Goal: Transaction & Acquisition: Purchase product/service

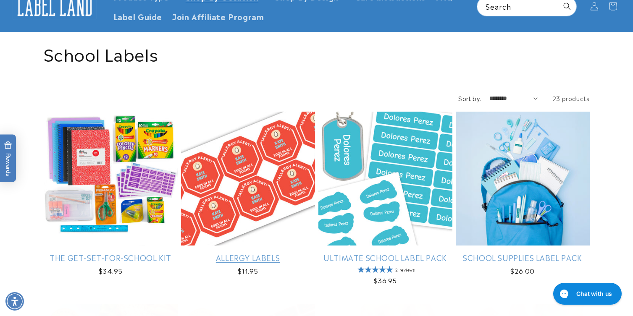
scroll to position [61, 0]
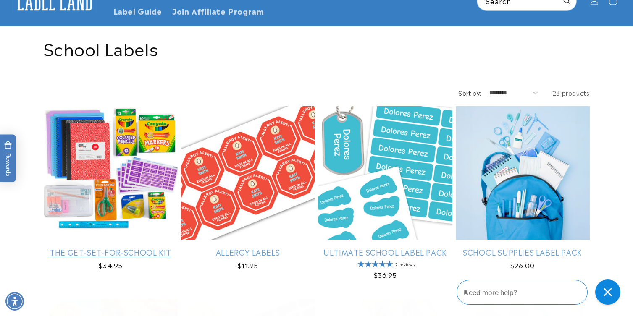
click at [109, 256] on link "The Get-Set-for-School Kit" at bounding box center [111, 252] width 134 height 10
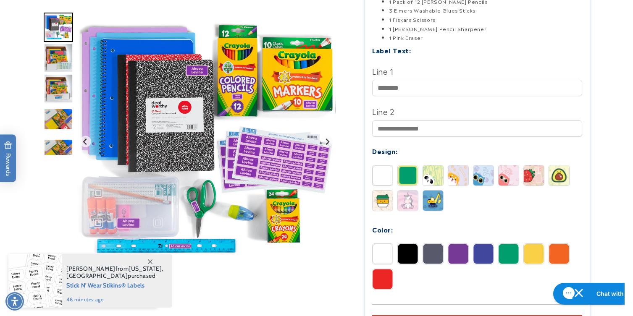
scroll to position [263, 0]
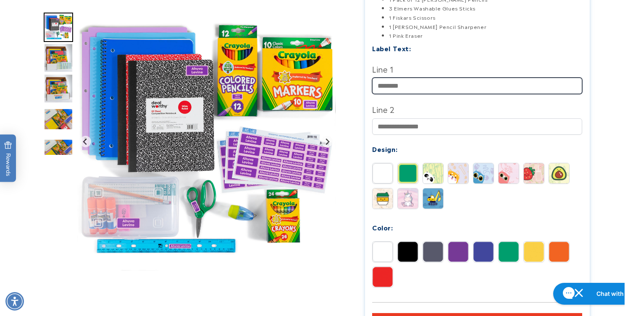
click at [420, 87] on input "Line 1" at bounding box center [477, 86] width 210 height 16
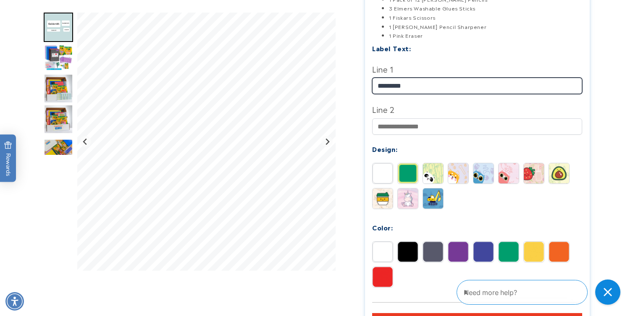
type input "*********"
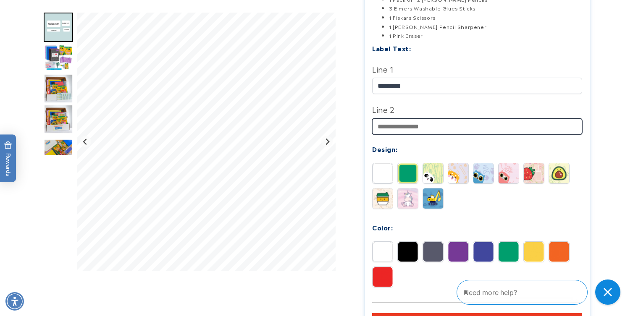
click at [420, 126] on input "Line 2" at bounding box center [477, 126] width 210 height 16
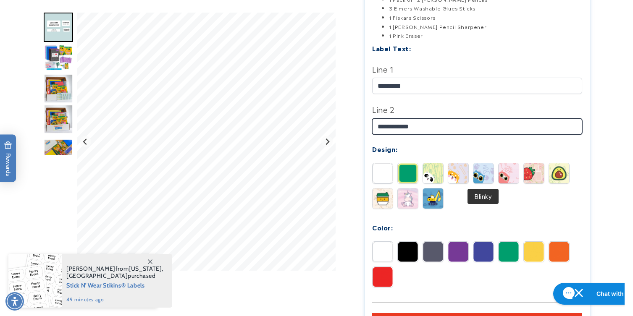
type input "**********"
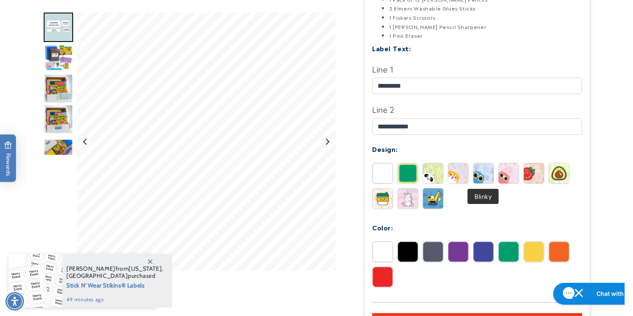
click at [487, 180] on img at bounding box center [483, 173] width 20 height 20
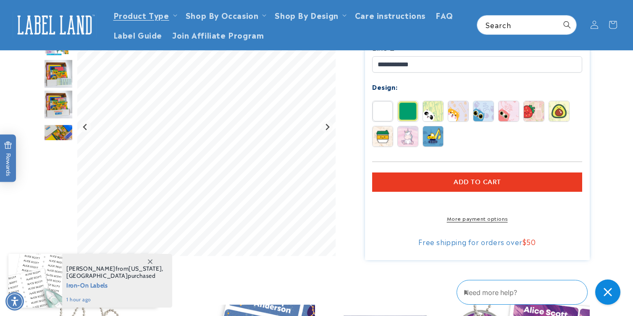
scroll to position [325, 0]
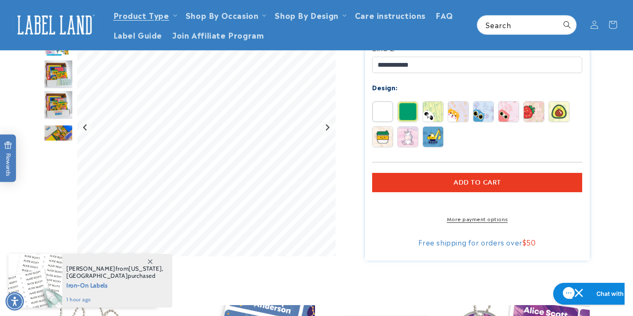
click at [410, 117] on img at bounding box center [408, 112] width 20 height 20
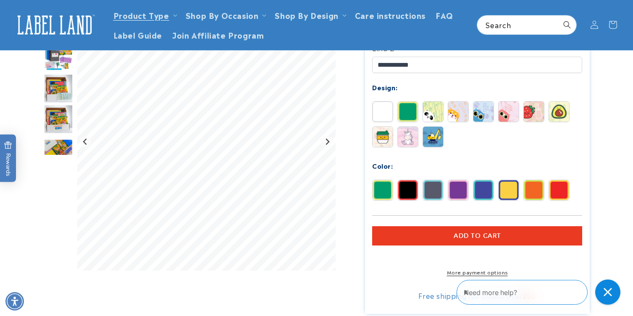
click at [431, 118] on img at bounding box center [433, 112] width 20 height 20
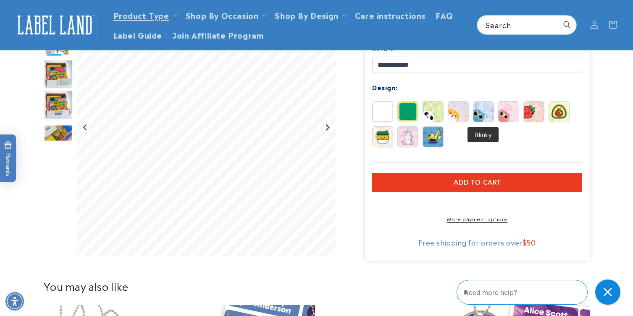
click at [482, 116] on img at bounding box center [483, 112] width 20 height 20
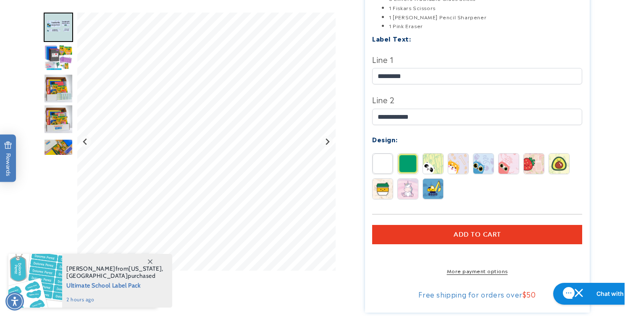
scroll to position [274, 0]
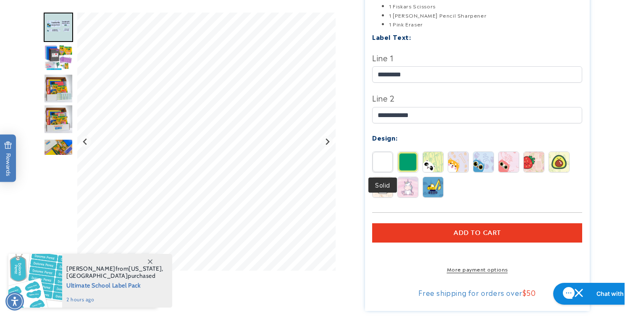
click at [382, 162] on img at bounding box center [383, 162] width 20 height 20
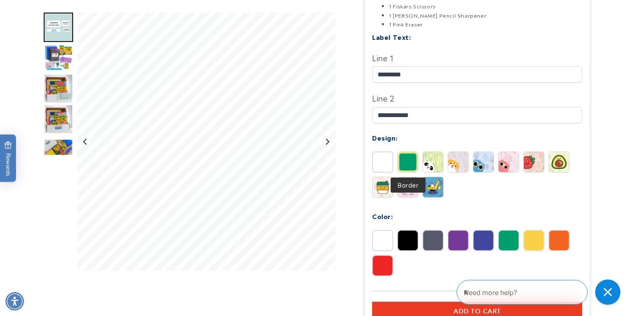
scroll to position [342, 0]
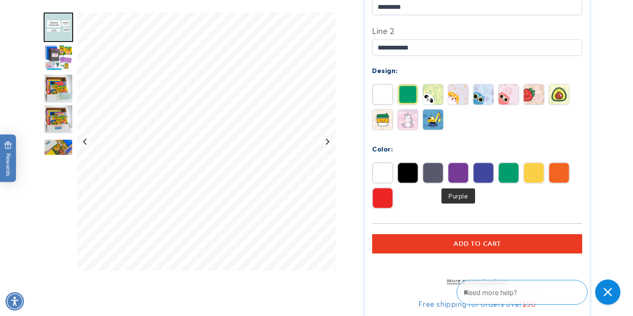
click at [458, 181] on img at bounding box center [458, 173] width 20 height 20
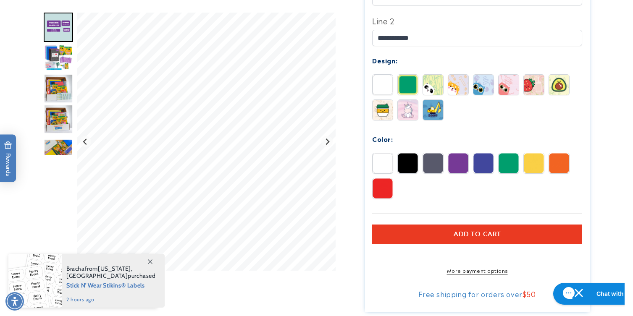
scroll to position [352, 0]
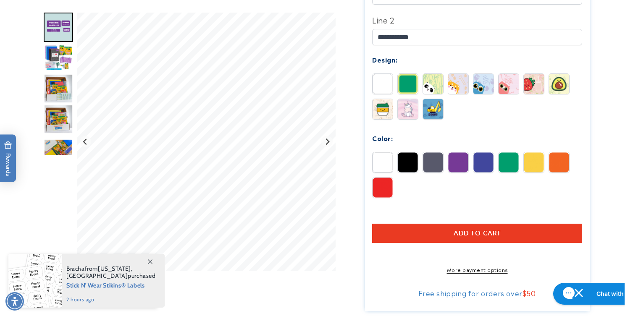
click at [485, 171] on img at bounding box center [483, 163] width 20 height 20
click at [387, 190] on img at bounding box center [383, 188] width 20 height 20
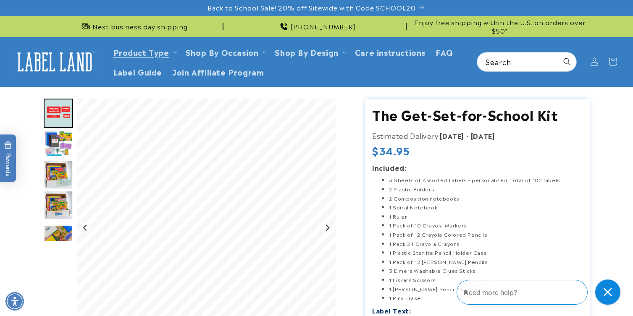
scroll to position [0, 0]
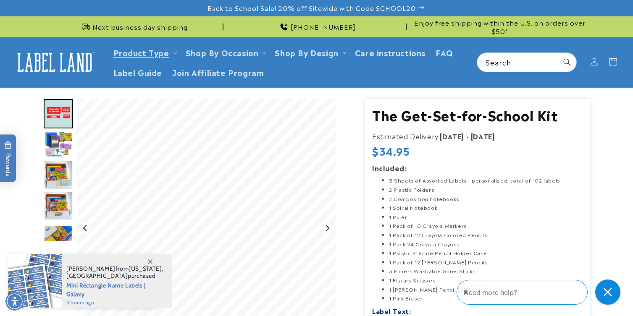
click at [62, 143] on img "Go to slide 3" at bounding box center [58, 144] width 29 height 29
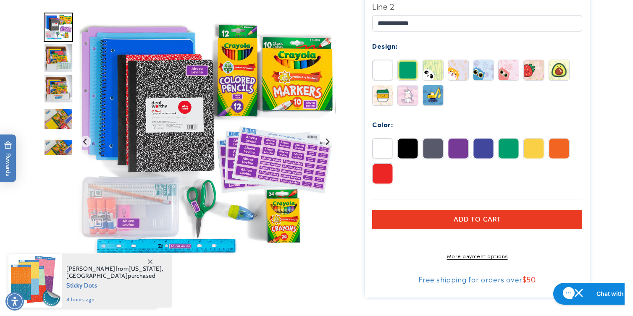
scroll to position [378, 0]
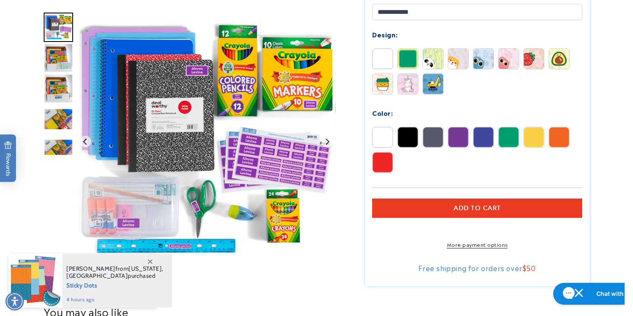
click at [431, 213] on button "Add to cart" at bounding box center [477, 208] width 210 height 19
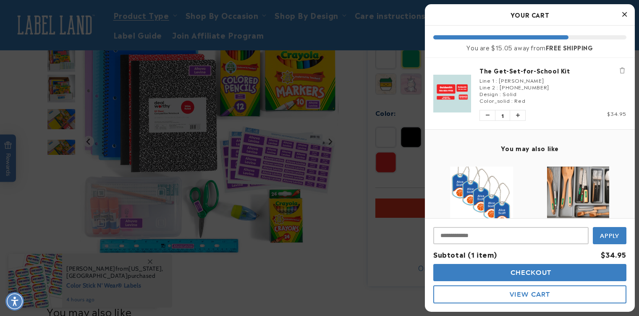
click at [627, 15] on button "Close Cart" at bounding box center [624, 14] width 13 height 13
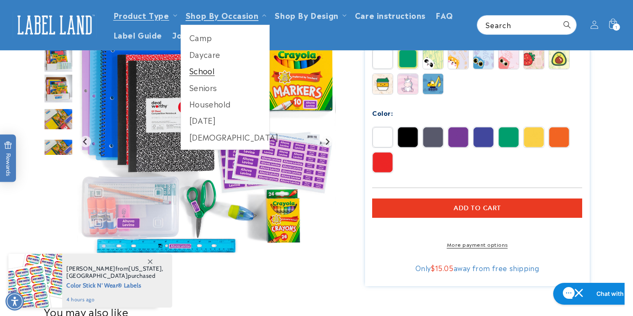
click at [204, 69] on link "School" at bounding box center [225, 71] width 89 height 16
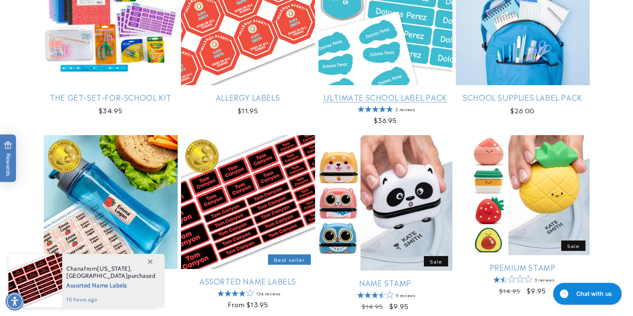
scroll to position [217, 0]
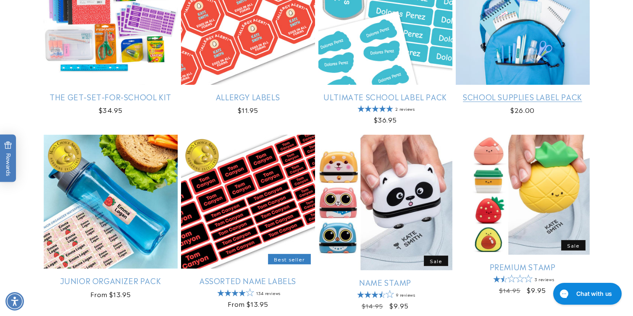
click at [491, 92] on link "School Supplies Label Pack" at bounding box center [523, 97] width 134 height 10
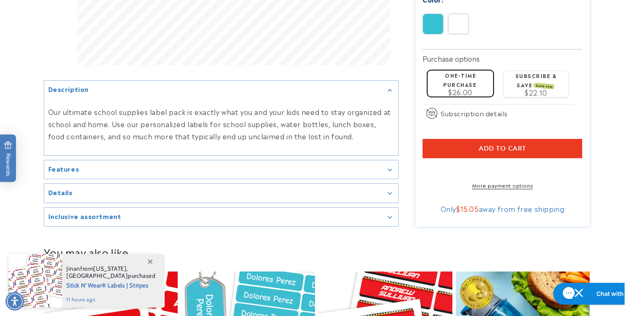
scroll to position [458, 0]
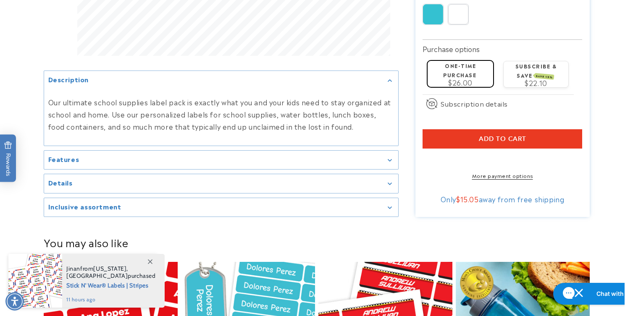
click at [386, 157] on div "Features" at bounding box center [221, 160] width 346 height 6
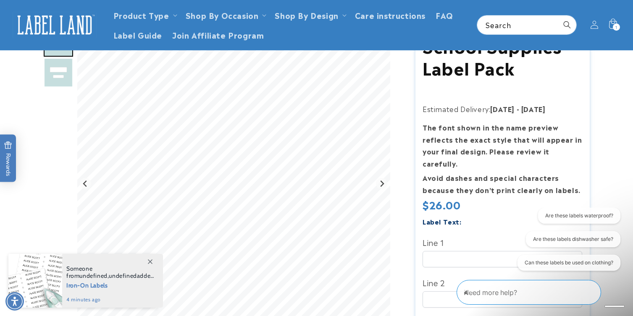
scroll to position [0, 0]
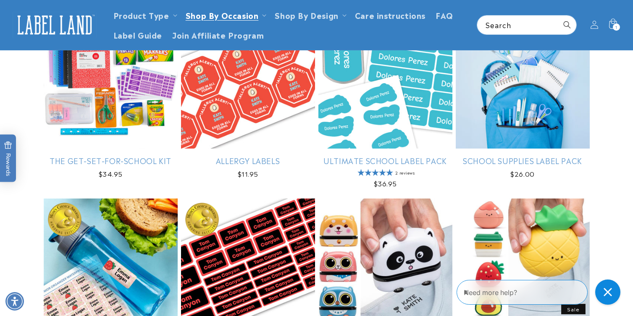
scroll to position [153, 0]
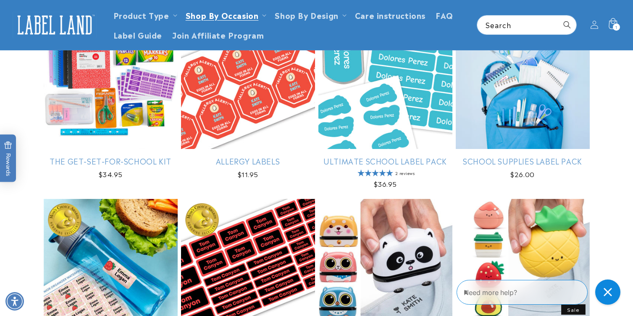
click at [613, 26] on div "1 1 item" at bounding box center [616, 27] width 7 height 7
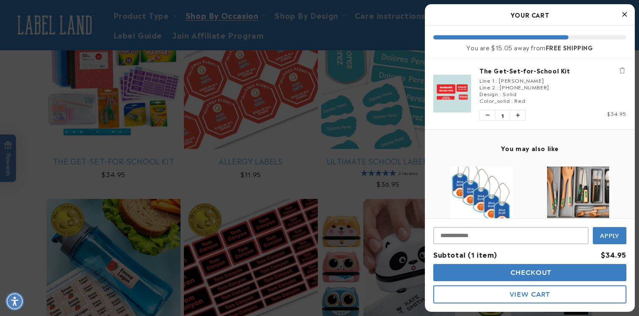
click at [506, 75] on div "The Get-Set-for-School Kit Line 1 : Goldsmith Line 2 : 954-804-9935 Design : So…" at bounding box center [548, 93] width 155 height 55
click at [507, 71] on link "The Get-Set-for-School Kit" at bounding box center [553, 70] width 147 height 8
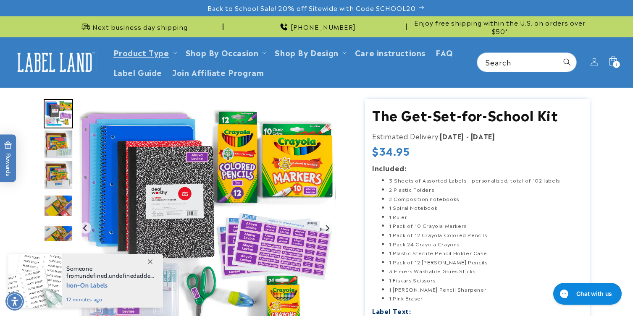
scroll to position [2, 0]
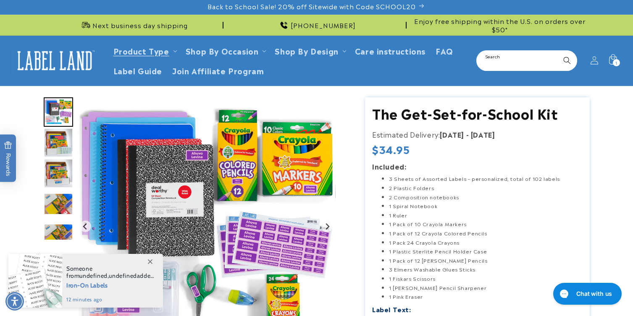
click at [493, 66] on input "Search" at bounding box center [526, 60] width 99 height 19
type input "**********"
click at [558, 51] on button "Search" at bounding box center [567, 60] width 18 height 18
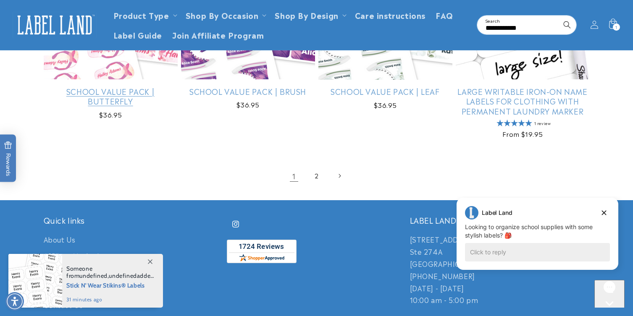
scroll to position [1176, 0]
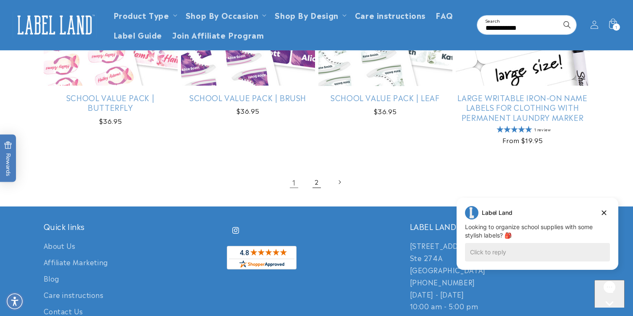
click at [316, 187] on link "2" at bounding box center [317, 182] width 18 height 18
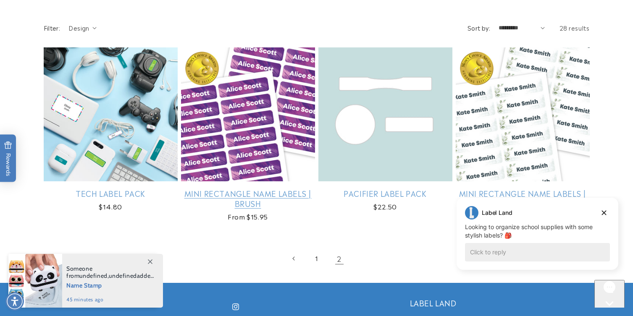
scroll to position [202, 0]
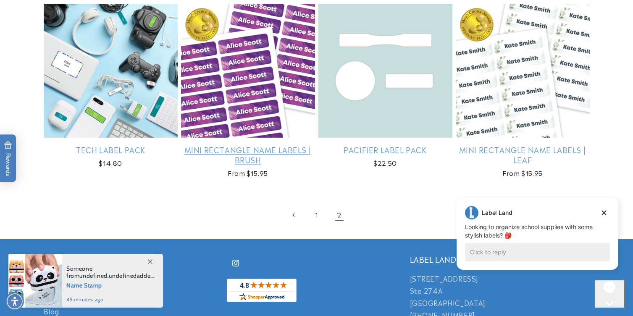
click at [281, 155] on link "Mini Rectangle Name Labels | Brush" at bounding box center [248, 155] width 134 height 20
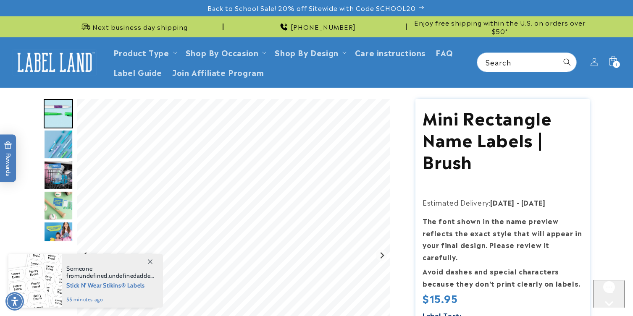
scroll to position [55, 0]
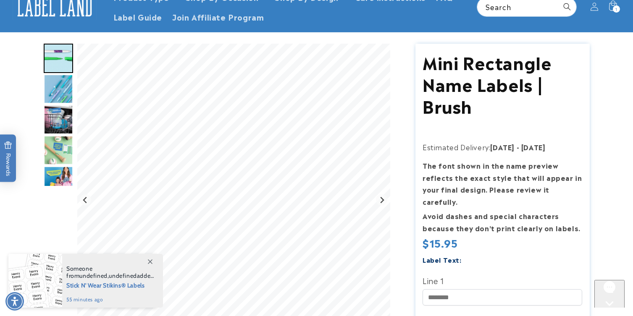
click at [60, 89] on img "Go to slide 2" at bounding box center [58, 88] width 29 height 29
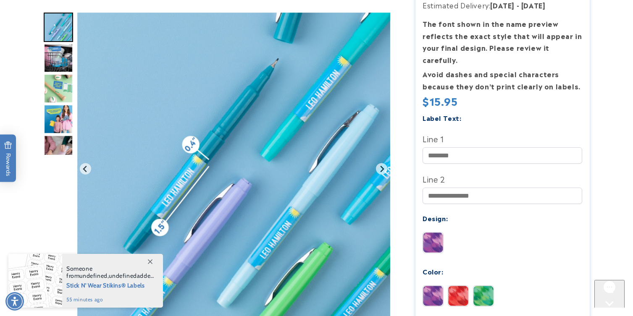
scroll to position [199, 0]
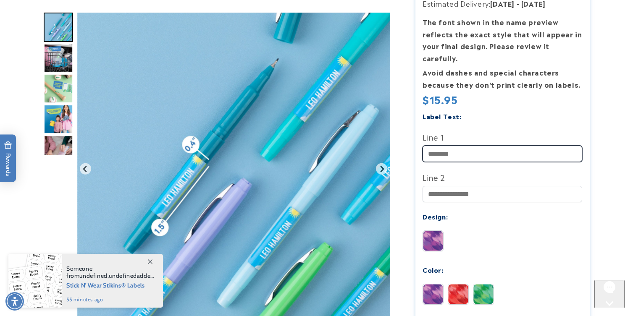
click at [446, 146] on input "Line 1" at bounding box center [503, 154] width 160 height 16
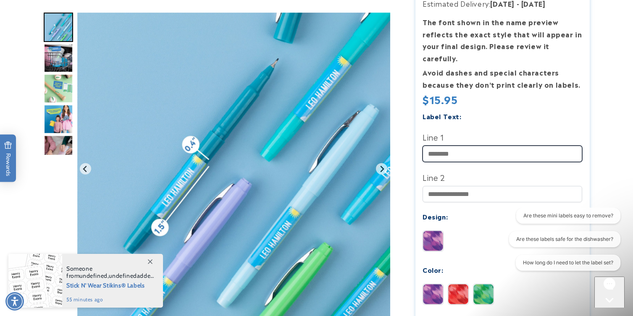
scroll to position [0, 0]
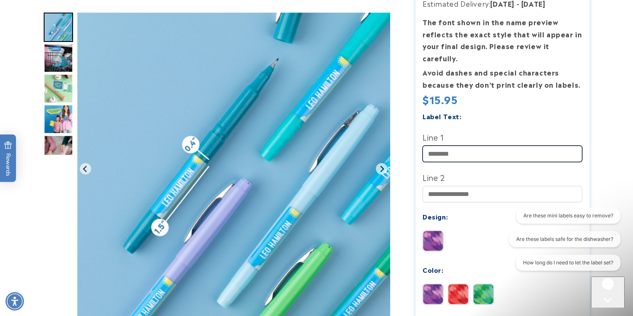
type input "*********"
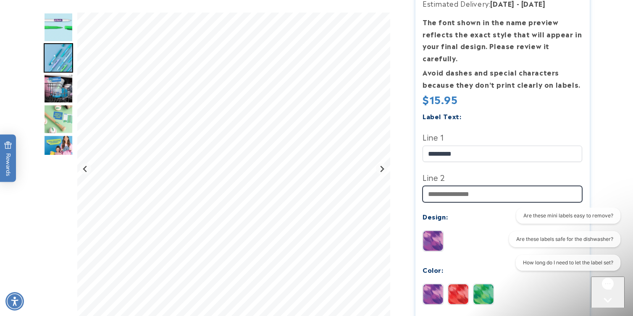
click at [458, 186] on input "Line 2" at bounding box center [503, 194] width 160 height 16
drag, startPoint x: 442, startPoint y: 183, endPoint x: 487, endPoint y: 181, distance: 45.9
click at [486, 186] on input "**********" at bounding box center [503, 194] width 160 height 16
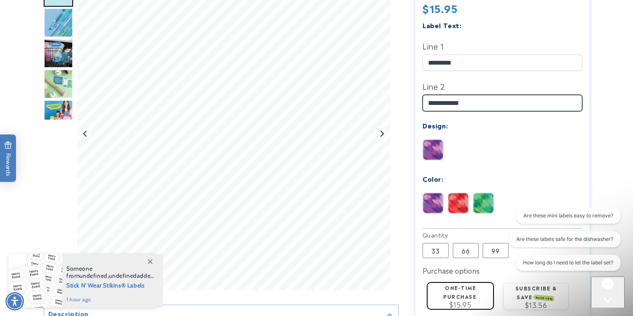
scroll to position [291, 0]
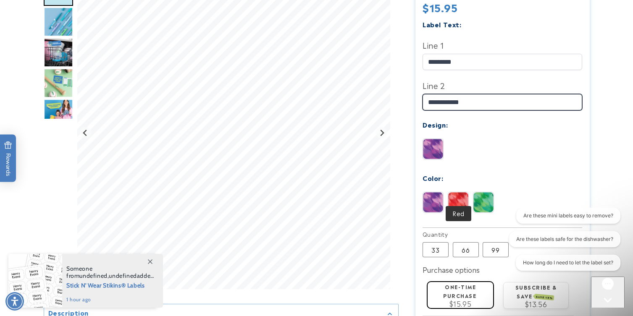
type input "**********"
click at [462, 196] on img at bounding box center [458, 202] width 20 height 20
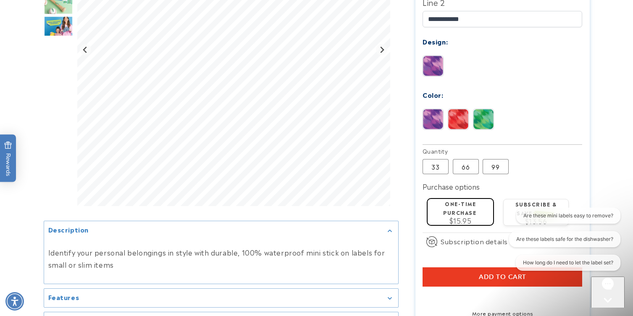
scroll to position [387, 0]
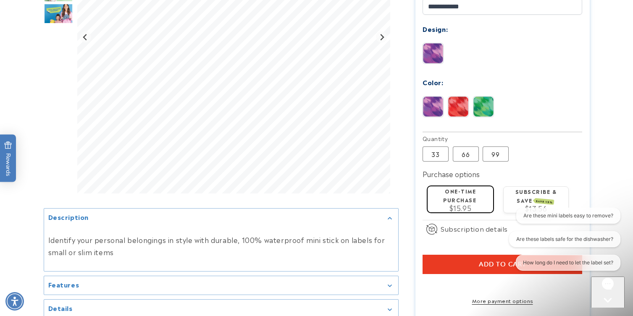
click at [463, 188] on label "One-time purchase" at bounding box center [459, 195] width 33 height 16
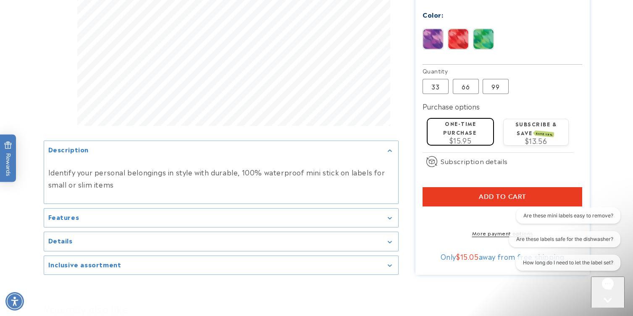
scroll to position [493, 0]
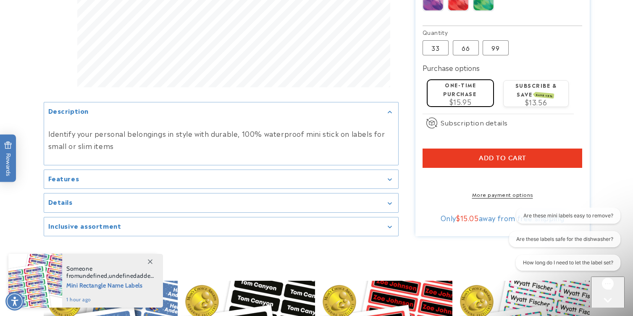
click at [479, 155] on span "Add to cart" at bounding box center [502, 159] width 47 height 8
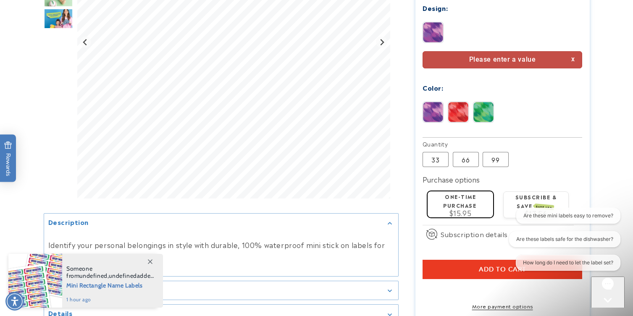
scroll to position [541, 0]
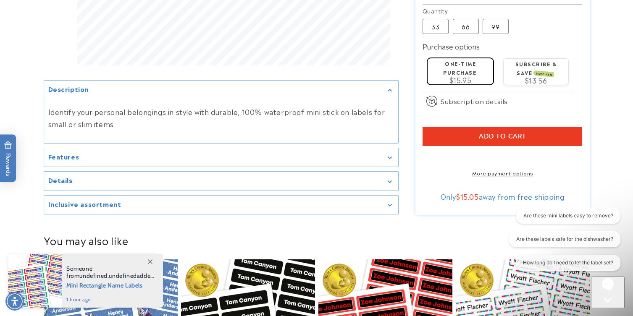
click at [490, 133] on span "Add to cart" at bounding box center [502, 137] width 47 height 8
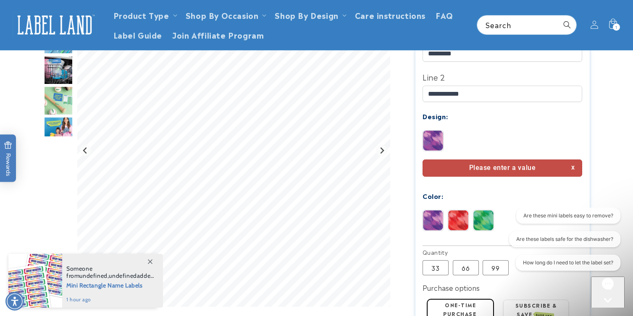
scroll to position [293, 0]
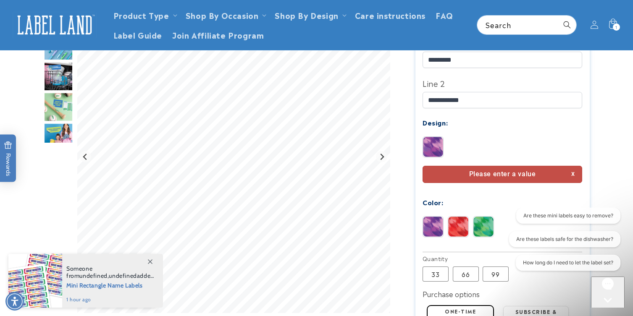
click at [546, 166] on div "Please enter a value" at bounding box center [503, 174] width 160 height 17
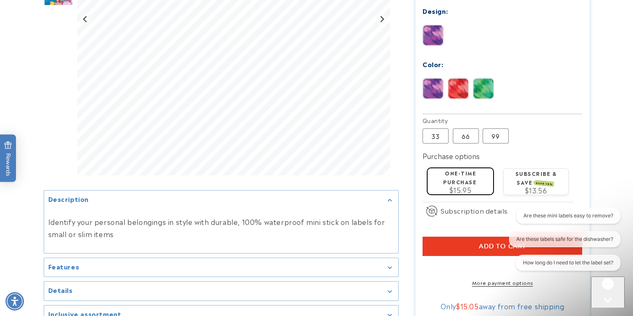
scroll to position [455, 0]
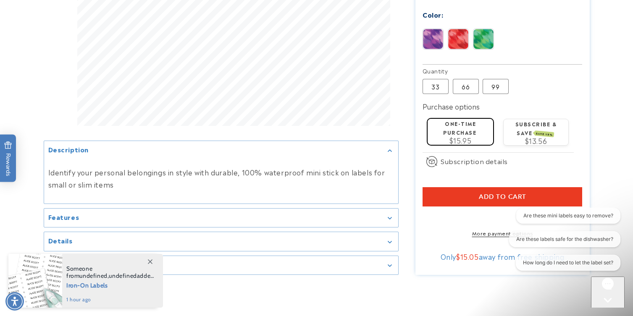
click at [455, 187] on button "Add to cart" at bounding box center [503, 196] width 160 height 19
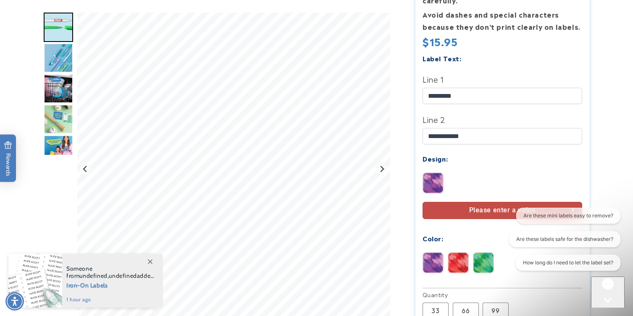
scroll to position [273, 0]
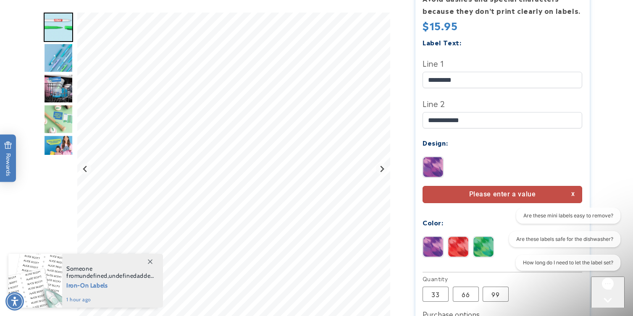
click at [489, 186] on div "Please enter a value" at bounding box center [503, 194] width 160 height 17
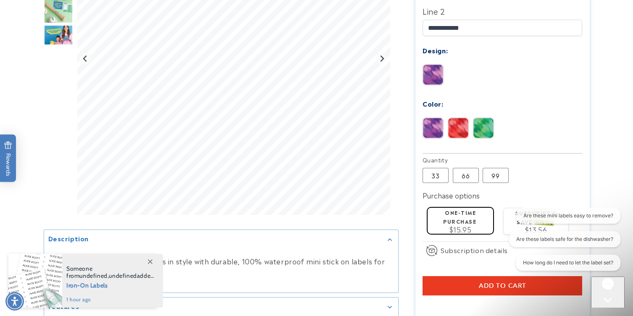
scroll to position [400, 0]
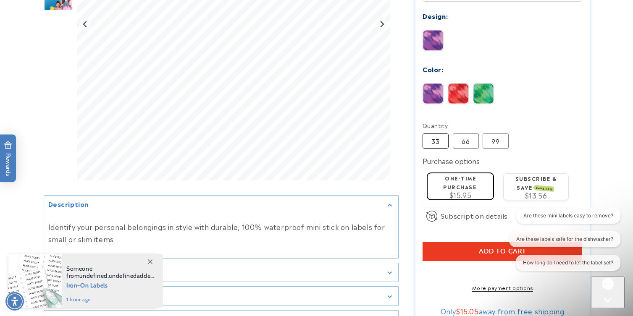
click at [440, 134] on label "33 Variant sold out or unavailable" at bounding box center [436, 141] width 26 height 15
click at [433, 134] on label "33 Variant sold out or unavailable" at bounding box center [436, 141] width 26 height 15
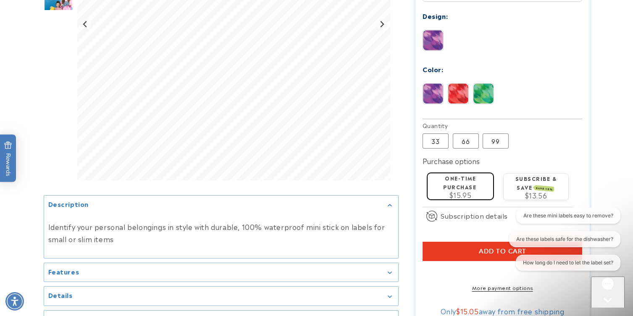
click at [450, 156] on label "Purchase options" at bounding box center [451, 161] width 57 height 10
click at [453, 190] on span "$15.95" at bounding box center [461, 195] width 22 height 10
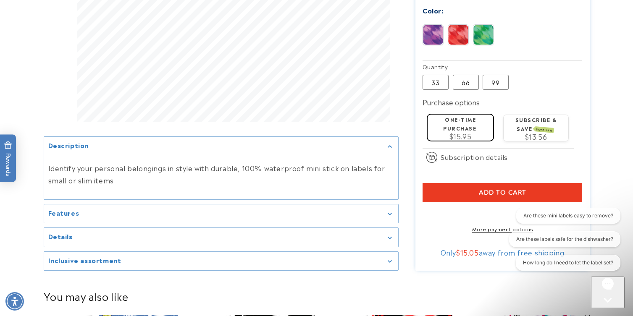
click at [460, 183] on button "Add to cart" at bounding box center [503, 192] width 160 height 19
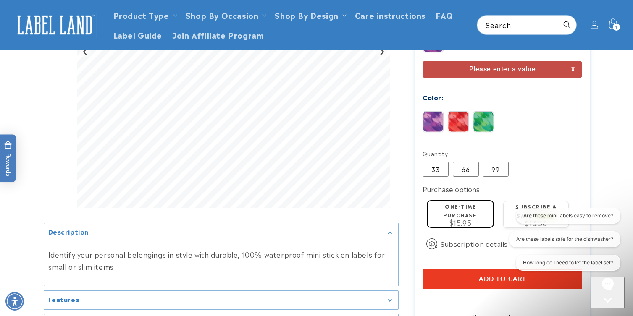
scroll to position [377, 0]
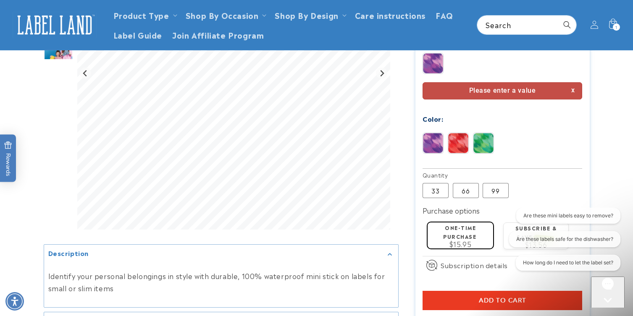
click at [459, 133] on img at bounding box center [458, 143] width 20 height 20
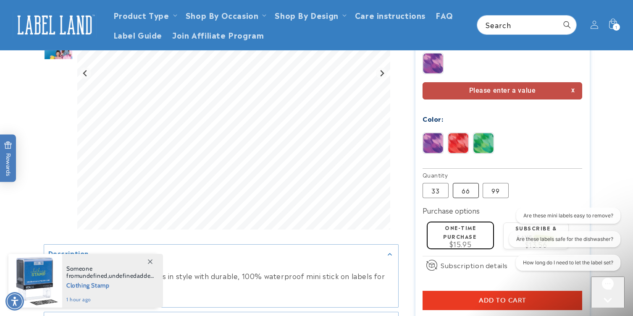
click at [463, 183] on label "66 Variant sold out or unavailable" at bounding box center [466, 190] width 26 height 15
click at [442, 183] on label "33 Variant sold out or unavailable" at bounding box center [436, 190] width 26 height 15
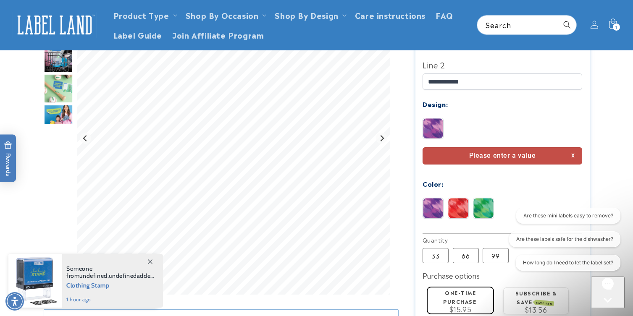
scroll to position [310, 0]
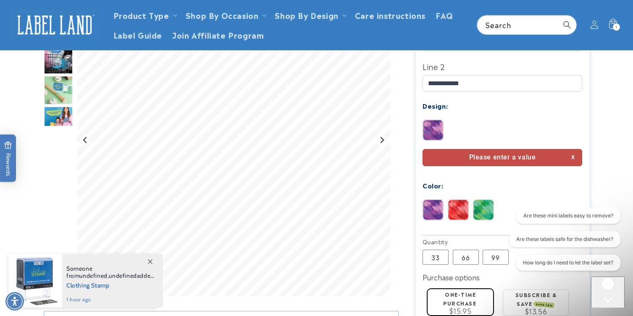
click at [434, 120] on img at bounding box center [433, 130] width 20 height 20
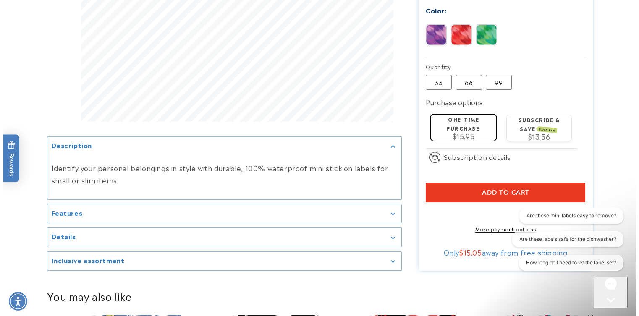
scroll to position [461, 0]
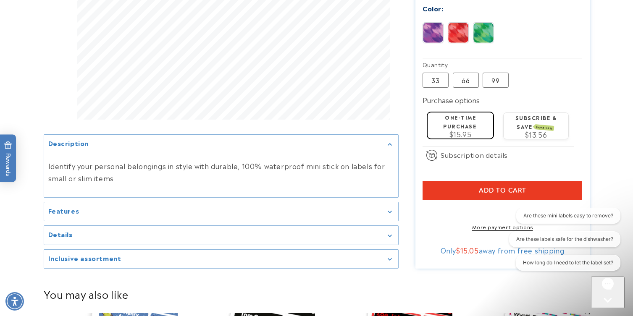
click at [444, 181] on button "Add to cart" at bounding box center [503, 190] width 160 height 19
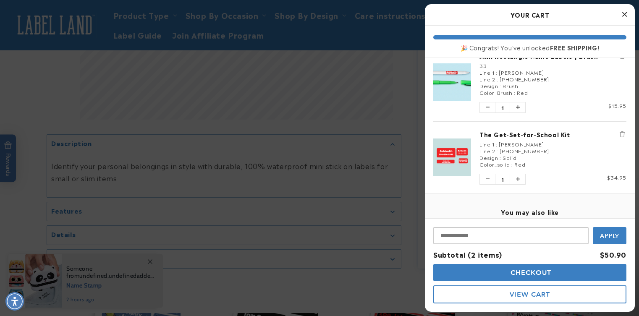
scroll to position [15, 0]
click at [620, 135] on icon "Remove The Get-Set-for-School Kit" at bounding box center [622, 134] width 5 height 6
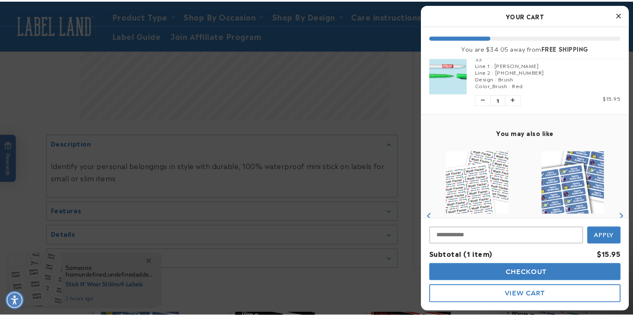
scroll to position [0, 0]
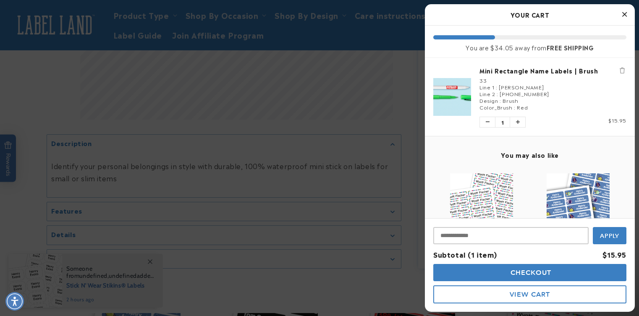
click at [624, 16] on icon "Close Cart" at bounding box center [625, 15] width 5 height 8
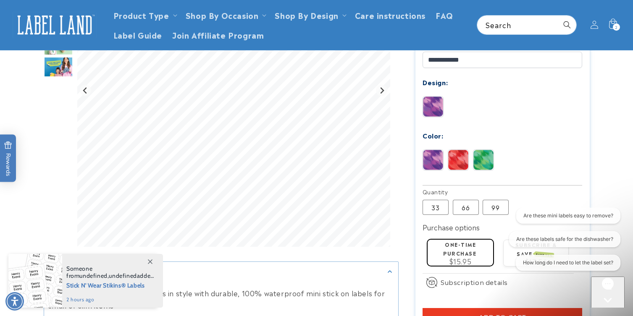
scroll to position [195, 0]
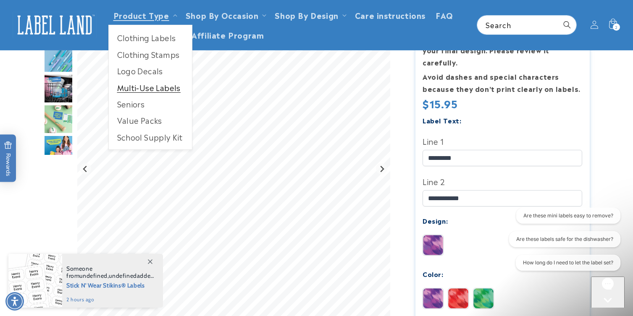
click at [148, 89] on link "Multi-Use Labels" at bounding box center [150, 87] width 83 height 16
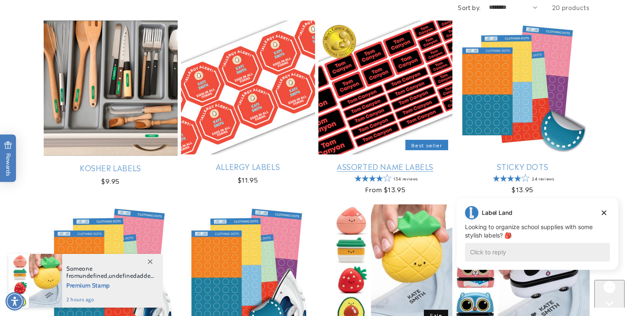
scroll to position [148, 0]
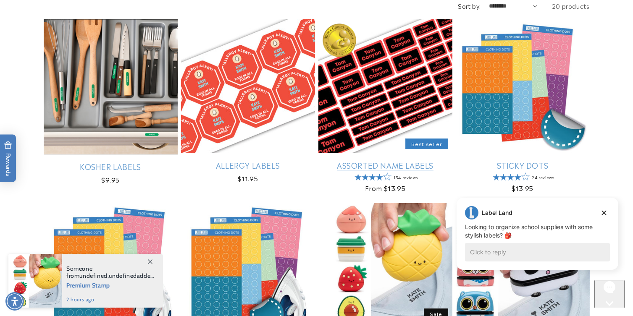
click at [375, 164] on link "Assorted Name Labels" at bounding box center [385, 165] width 134 height 10
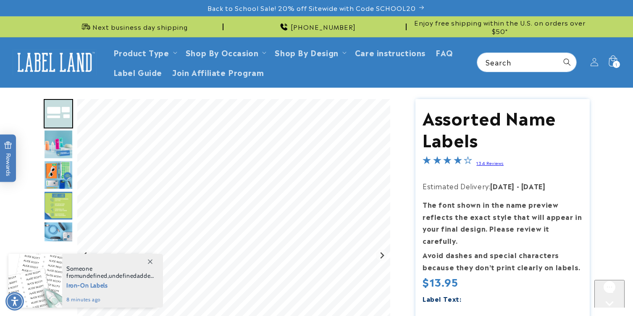
click at [616, 61] on span "1" at bounding box center [616, 64] width 2 height 7
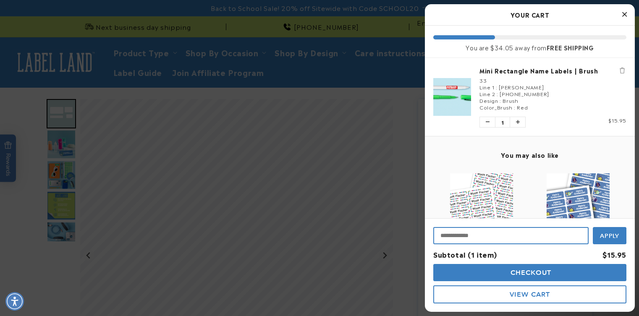
click at [470, 240] on input "Input Discount" at bounding box center [511, 235] width 155 height 17
type input "********"
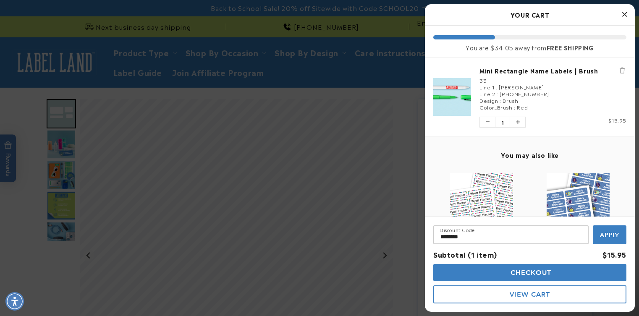
click at [619, 234] on span "Apply" at bounding box center [610, 235] width 20 height 8
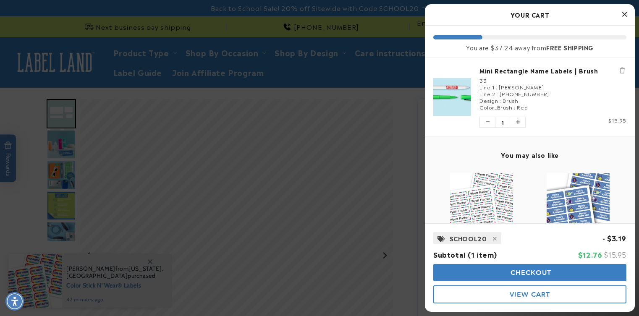
drag, startPoint x: 508, startPoint y: 293, endPoint x: 516, endPoint y: 273, distance: 22.1
click at [516, 273] on div "Checkout View Cart" at bounding box center [530, 283] width 193 height 39
click at [516, 273] on span "Checkout" at bounding box center [530, 273] width 43 height 8
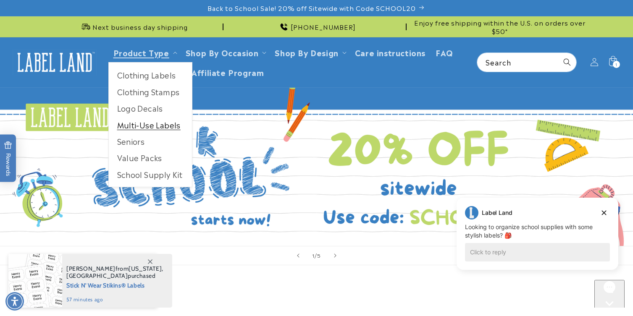
click at [149, 124] on link "Multi-Use Labels" at bounding box center [150, 125] width 83 height 16
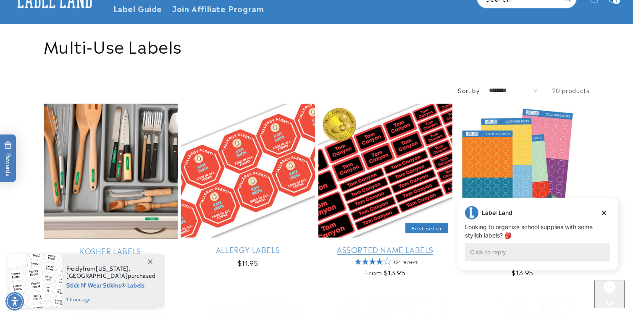
scroll to position [79, 0]
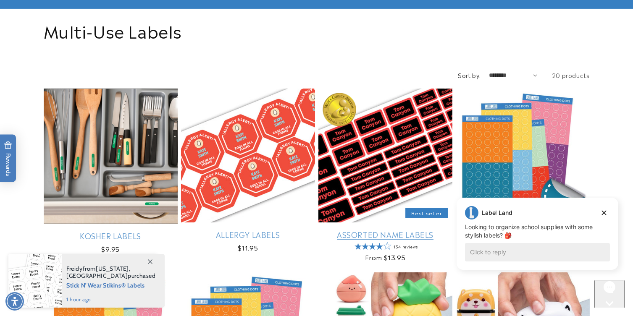
click at [368, 230] on link "Assorted Name Labels" at bounding box center [385, 235] width 134 height 10
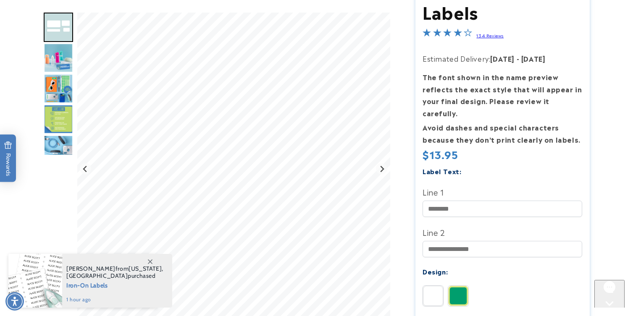
scroll to position [143, 0]
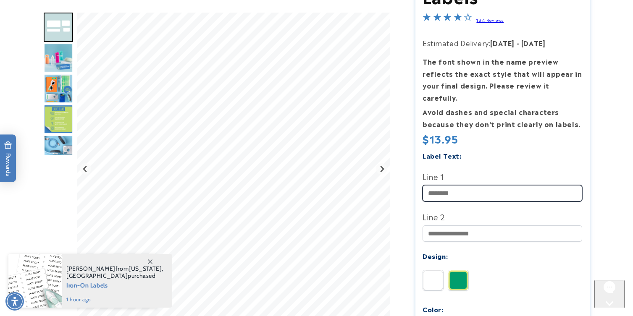
click at [460, 185] on input "Line 1" at bounding box center [503, 193] width 160 height 16
type input "*********"
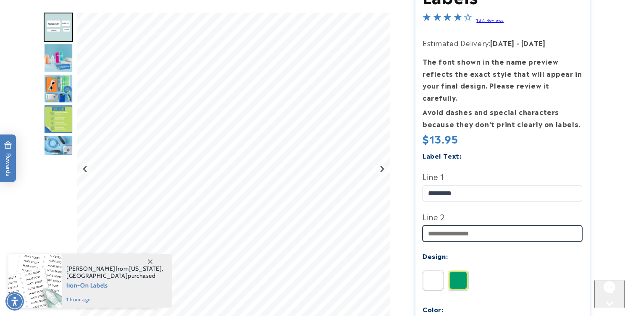
click at [463, 226] on input "Line 2" at bounding box center [503, 234] width 160 height 16
type input "**********"
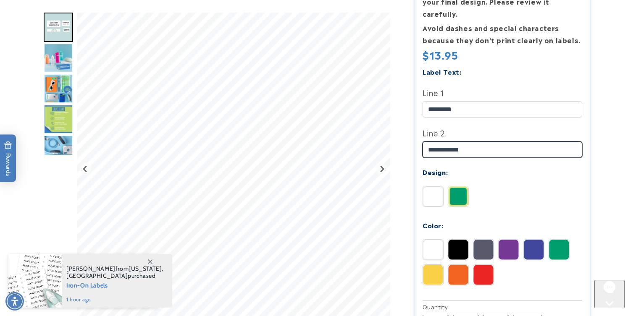
scroll to position [233, 0]
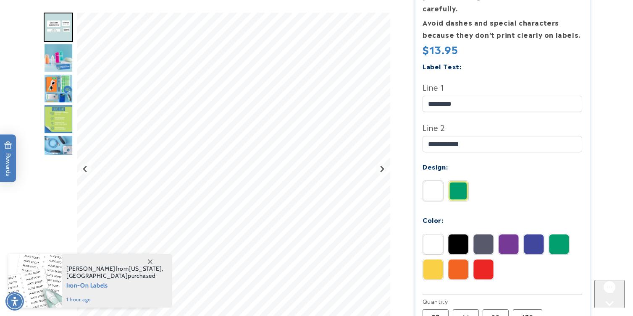
click at [482, 260] on img at bounding box center [483, 270] width 20 height 20
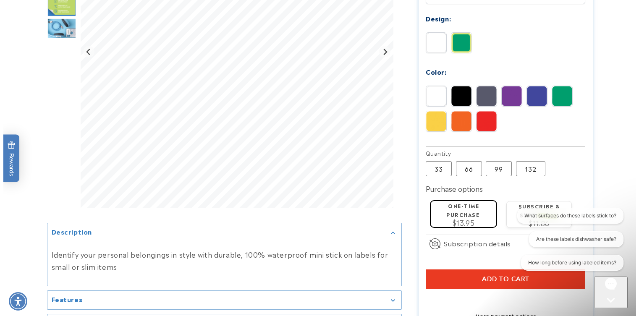
scroll to position [417, 0]
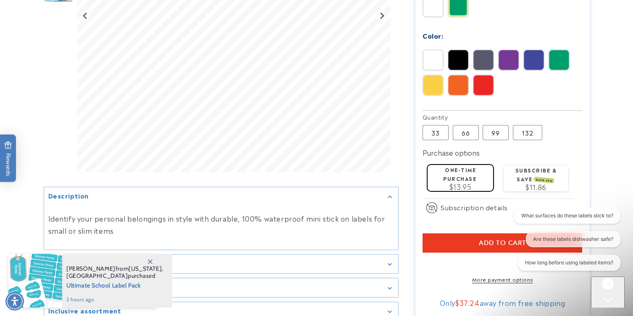
click at [424, 236] on button "Add to cart" at bounding box center [503, 243] width 160 height 19
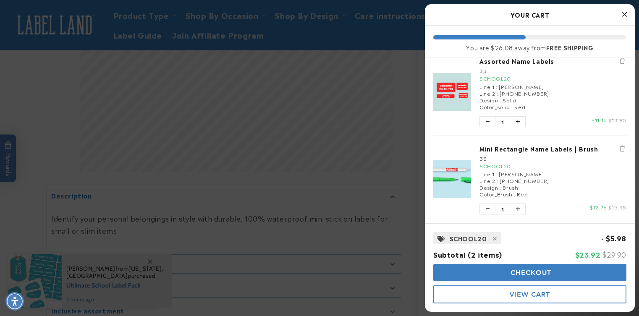
scroll to position [10, 0]
click at [539, 272] on span "Checkout" at bounding box center [530, 273] width 43 height 8
